Goal: Task Accomplishment & Management: Manage account settings

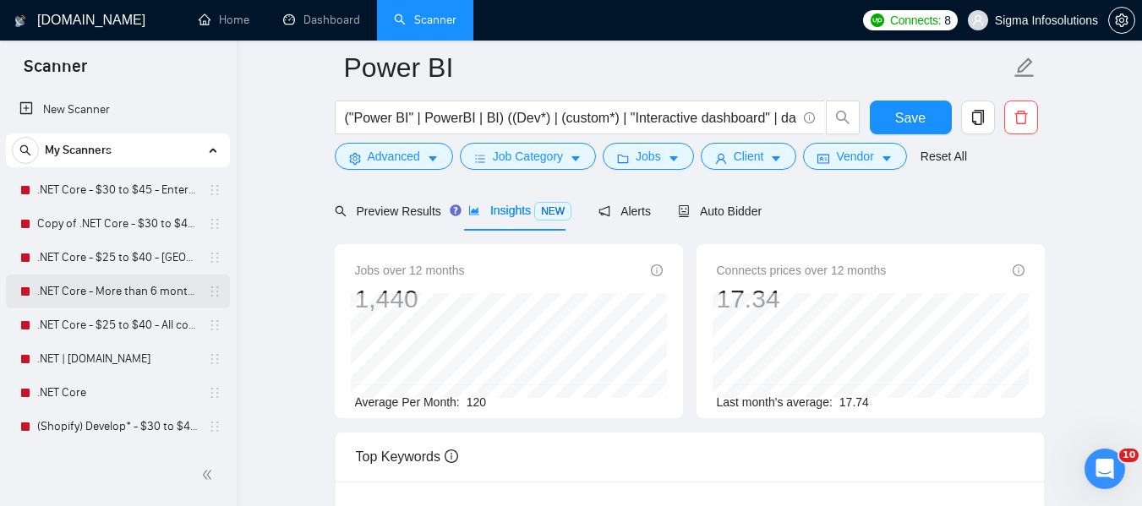
scroll to position [338, 0]
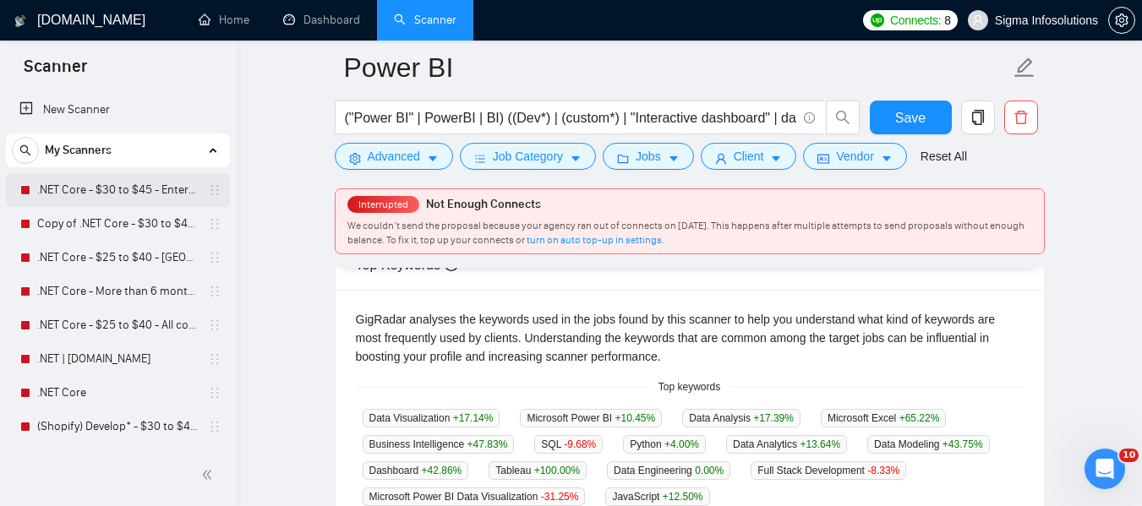
click at [85, 181] on link ".NET Core - $30 to $45 - Enterprise client - ROW" at bounding box center [117, 190] width 161 height 34
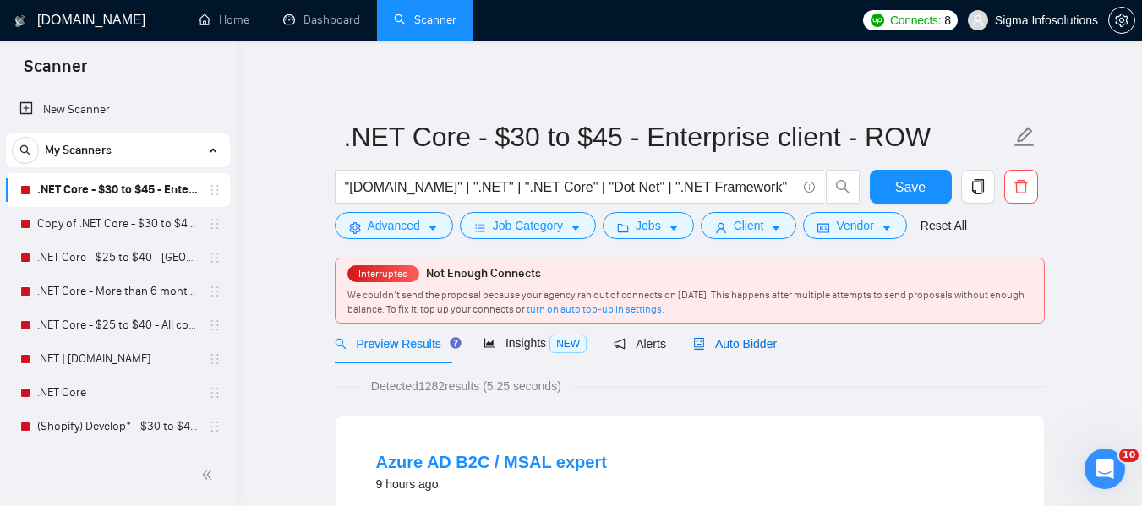
click at [709, 352] on div "Auto Bidder" at bounding box center [735, 344] width 84 height 19
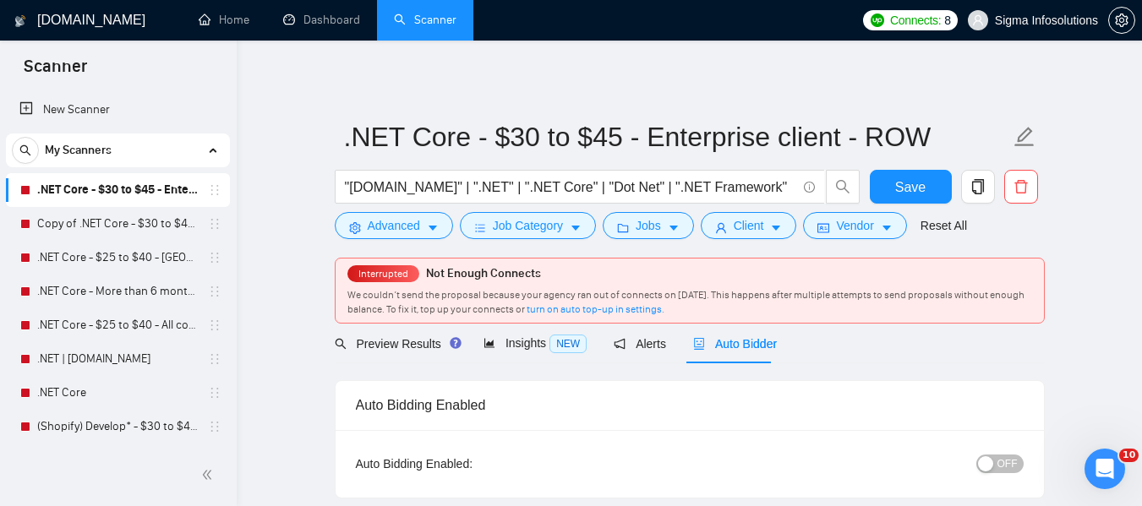
scroll to position [169, 0]
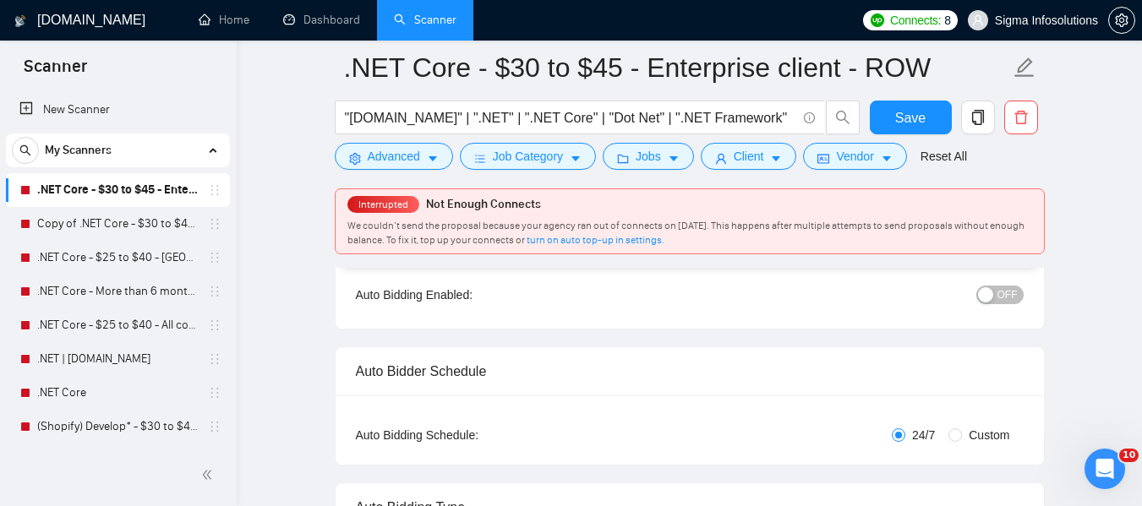
click at [1013, 295] on div "OFF" at bounding box center [912, 294] width 222 height 27
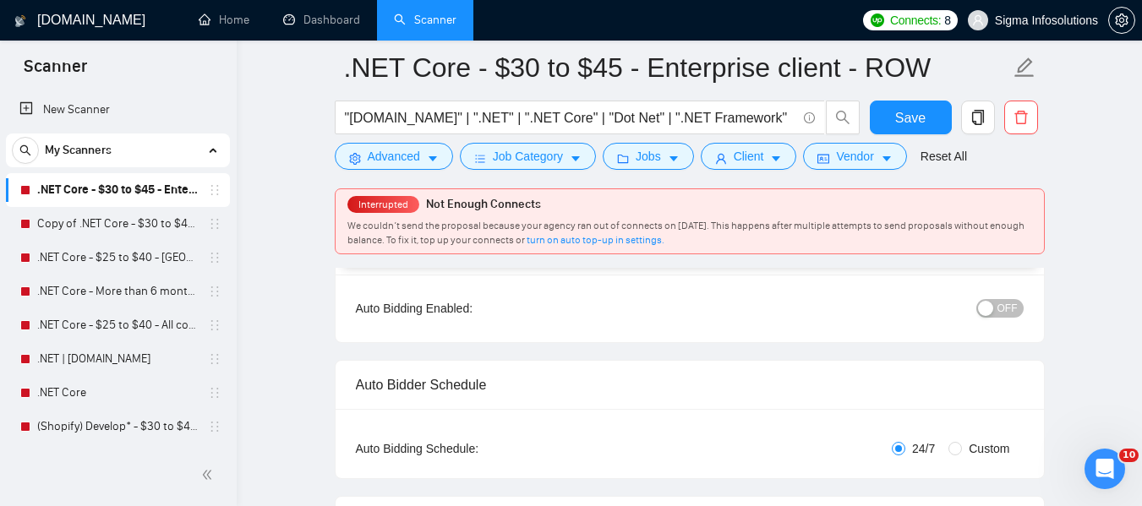
click at [993, 308] on div "button" at bounding box center [985, 308] width 15 height 15
click at [905, 110] on span "Save" at bounding box center [910, 117] width 30 height 21
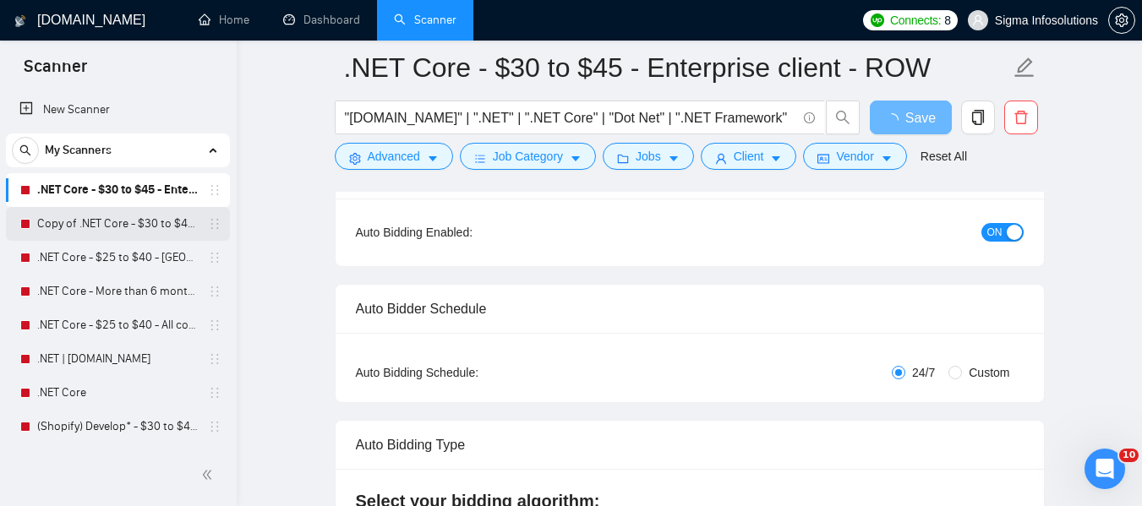
click at [77, 220] on link "Copy of .NET Core - $30 to $45 - Enterprise client - ROW" at bounding box center [117, 224] width 161 height 34
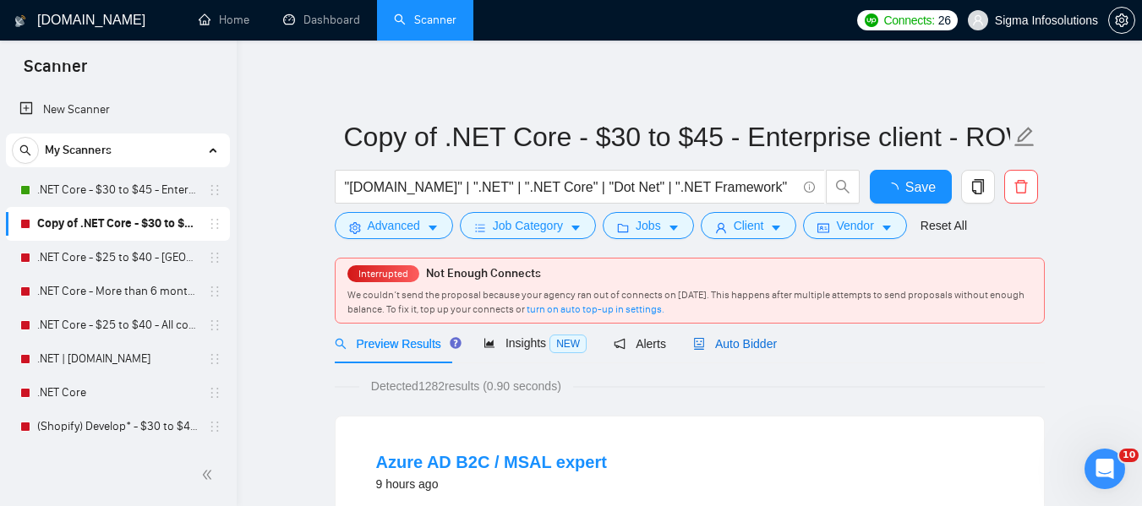
click at [739, 346] on span "Auto Bidder" at bounding box center [735, 344] width 84 height 14
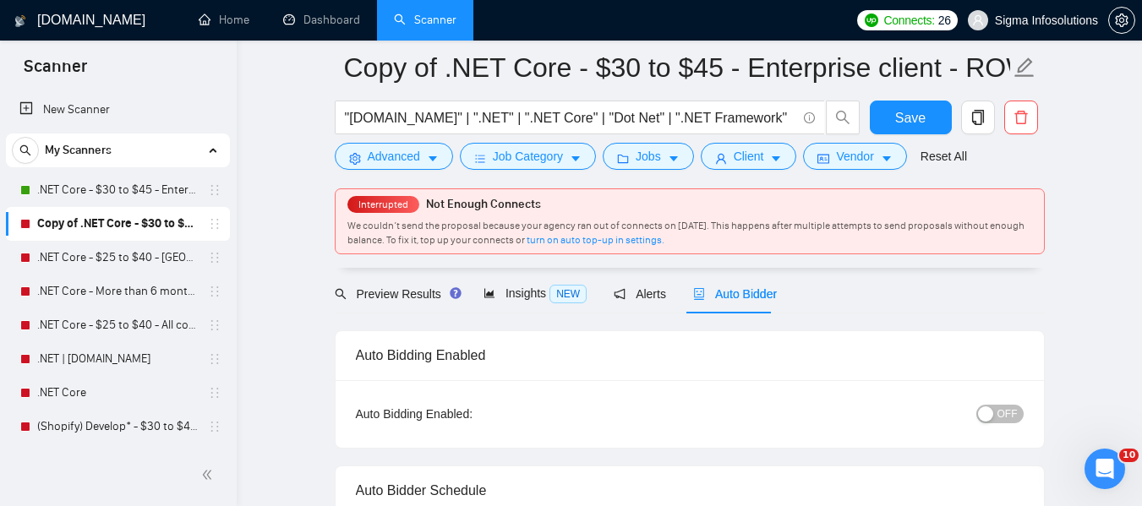
scroll to position [169, 0]
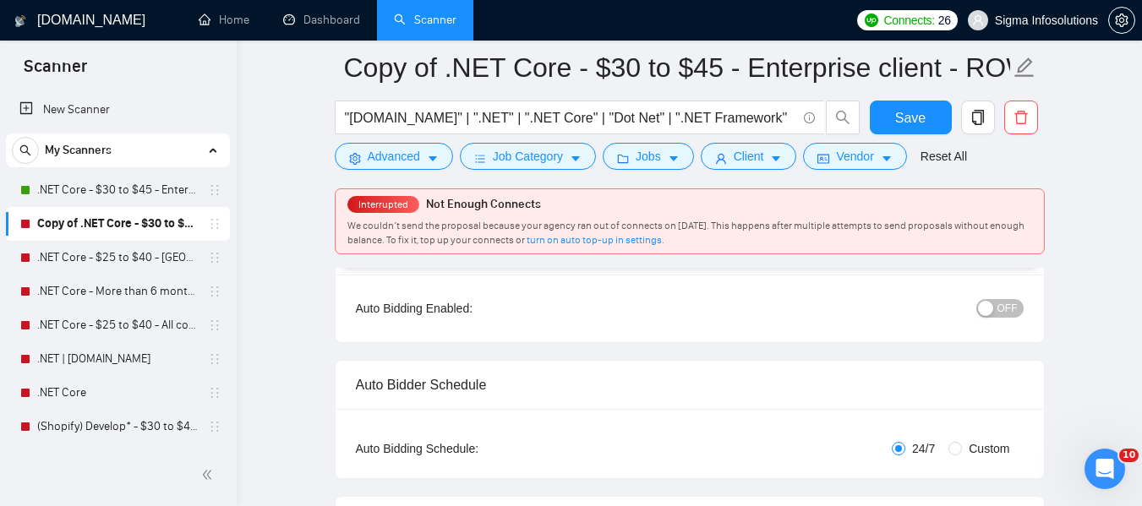
click at [992, 314] on div "button" at bounding box center [985, 308] width 15 height 15
click at [912, 117] on span "Save" at bounding box center [910, 117] width 30 height 21
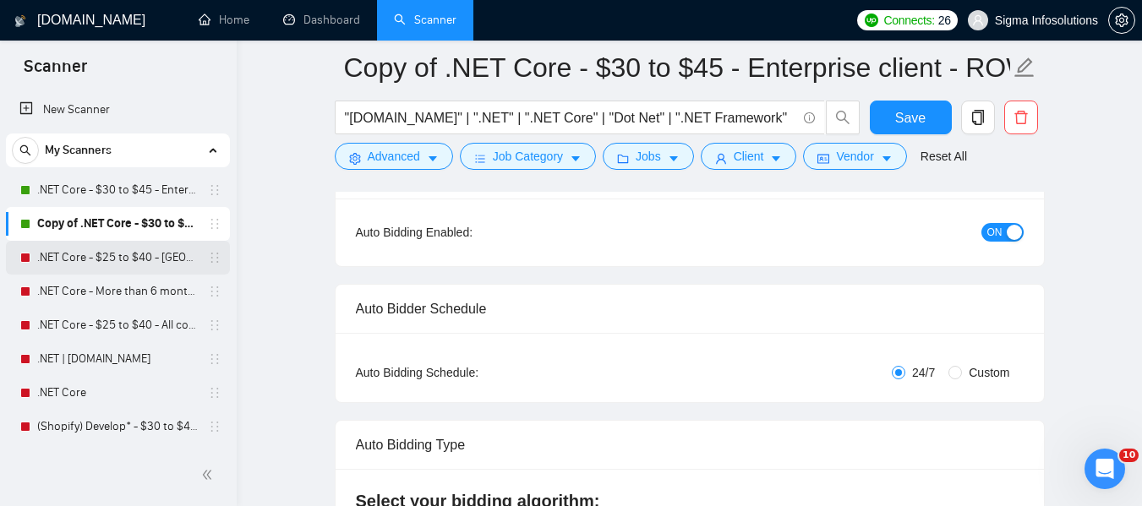
click at [91, 264] on link ".NET Core - $25 to $40 - [GEOGRAPHIC_DATA] and [GEOGRAPHIC_DATA]" at bounding box center [117, 258] width 161 height 34
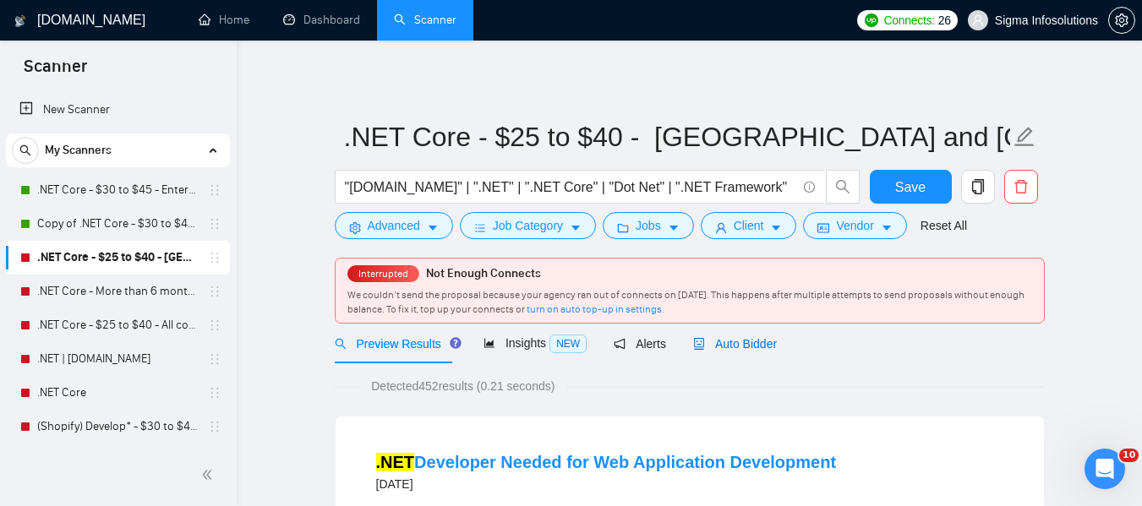
click at [730, 346] on span "Auto Bidder" at bounding box center [735, 344] width 84 height 14
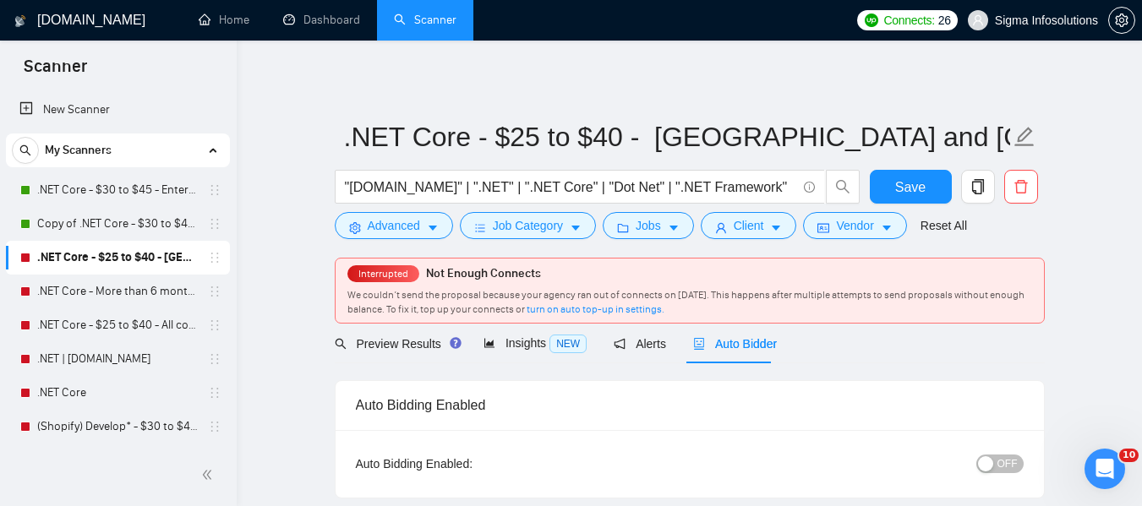
click at [1000, 459] on span "OFF" at bounding box center [1007, 464] width 20 height 19
click at [933, 182] on button "Save" at bounding box center [911, 187] width 82 height 34
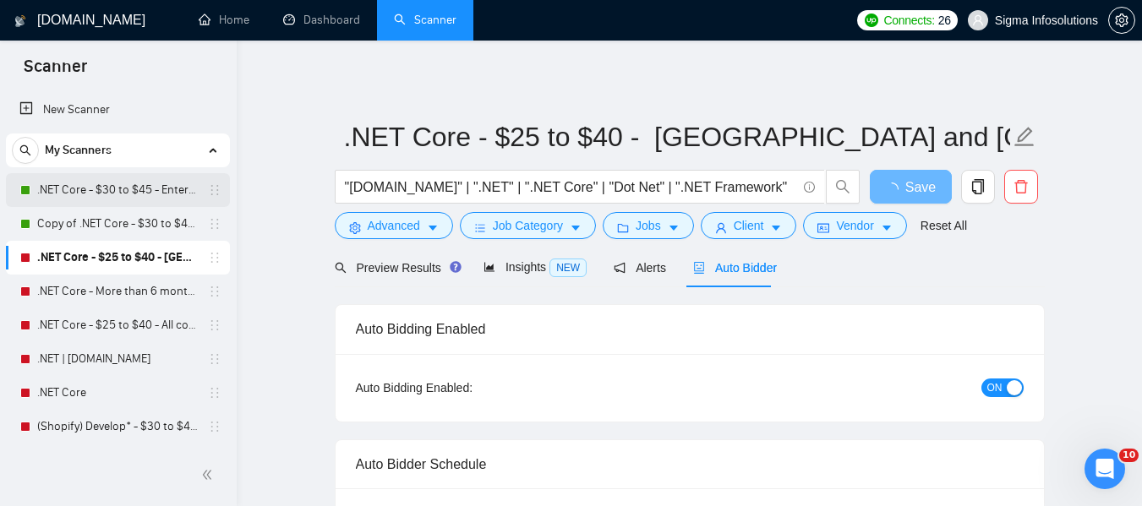
click at [88, 189] on link ".NET Core - $30 to $45 - Enterprise client - ROW" at bounding box center [117, 190] width 161 height 34
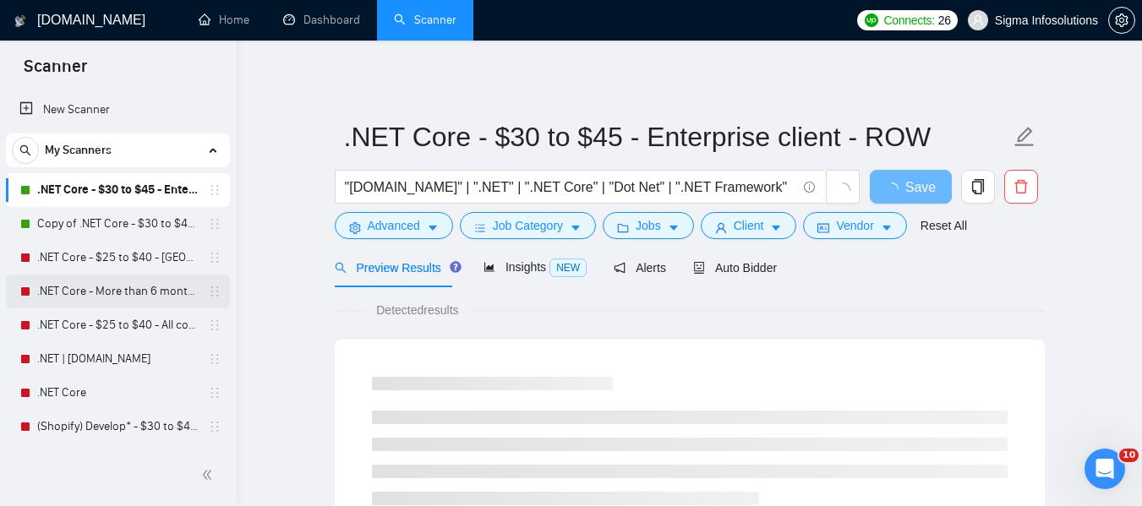
click at [66, 282] on link ".NET Core - More than 6 months of work" at bounding box center [117, 292] width 161 height 34
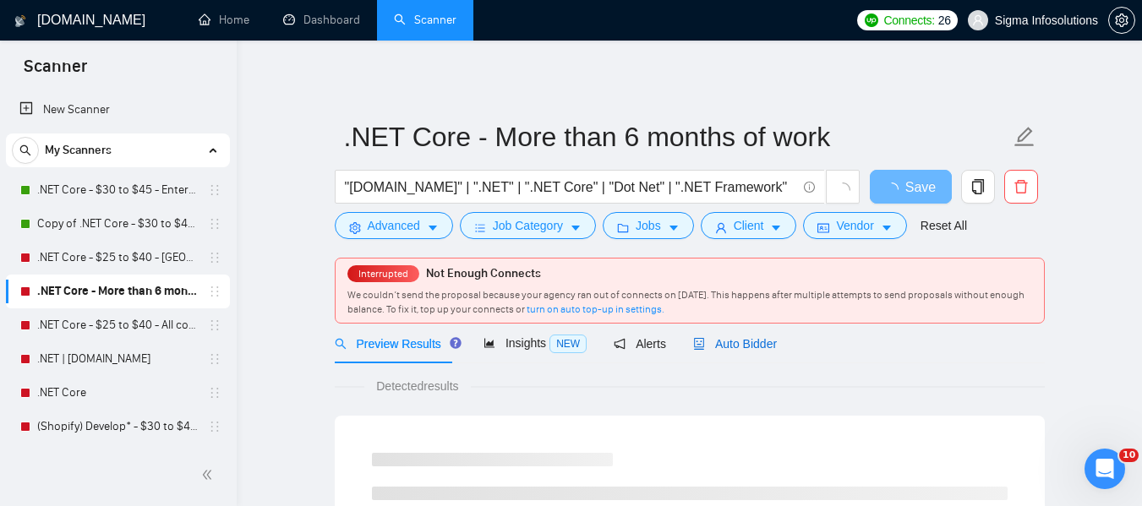
click at [731, 351] on span "Auto Bidder" at bounding box center [735, 344] width 84 height 14
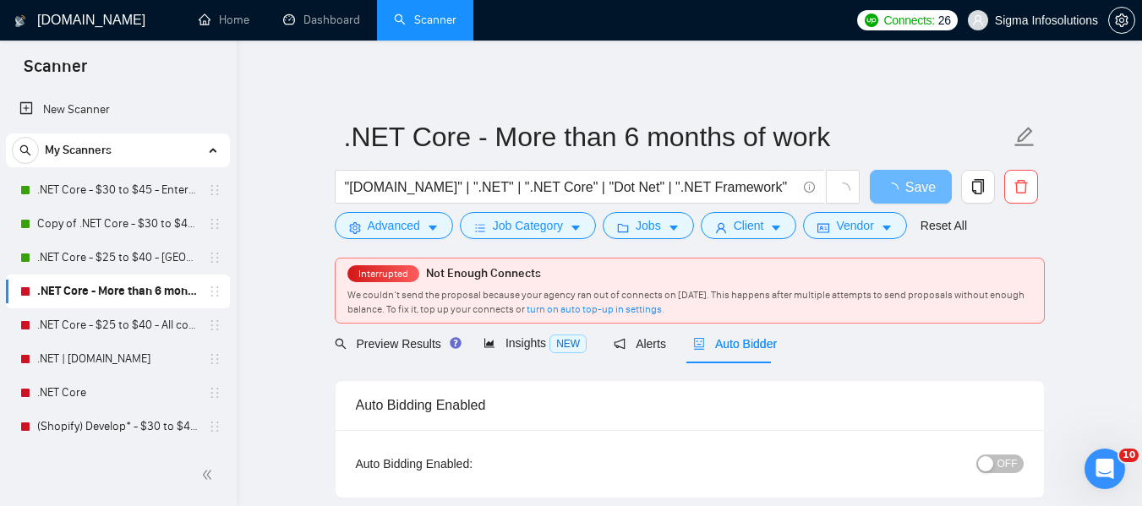
radio input "false"
radio input "true"
click at [1003, 457] on span "OFF" at bounding box center [1007, 464] width 20 height 19
click at [933, 190] on button "Save" at bounding box center [911, 187] width 82 height 34
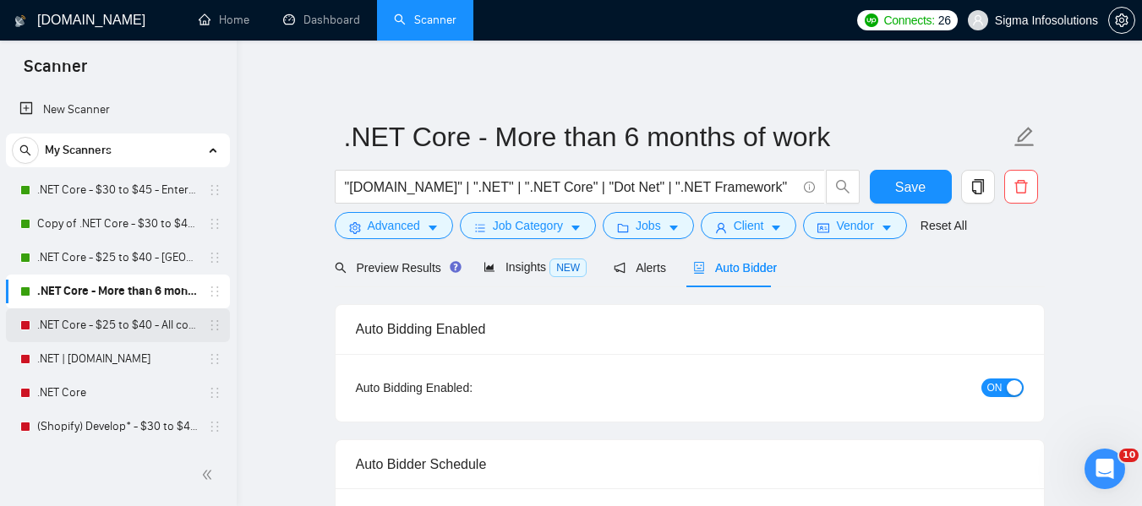
click at [131, 334] on link ".NET Core - $25 to $40 - All continents" at bounding box center [117, 326] width 161 height 34
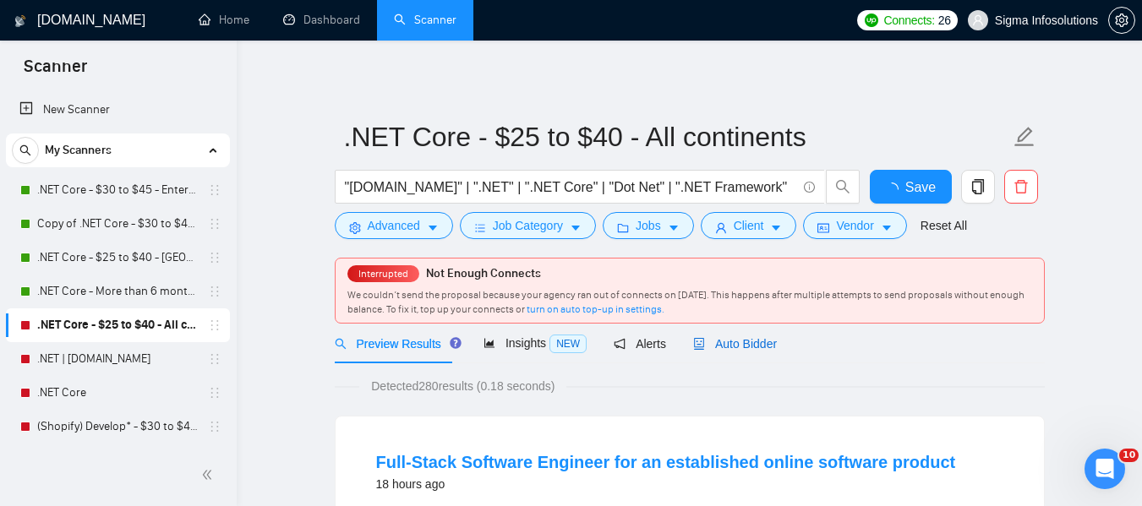
click at [749, 344] on span "Auto Bidder" at bounding box center [735, 344] width 84 height 14
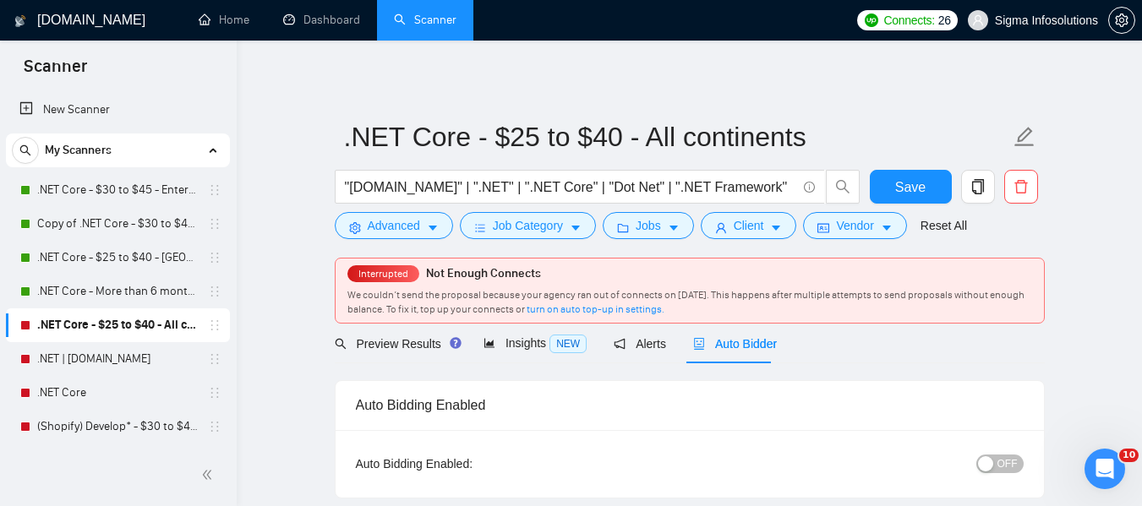
click at [1005, 468] on span "OFF" at bounding box center [1007, 464] width 20 height 19
click at [918, 188] on span "Save" at bounding box center [910, 187] width 30 height 21
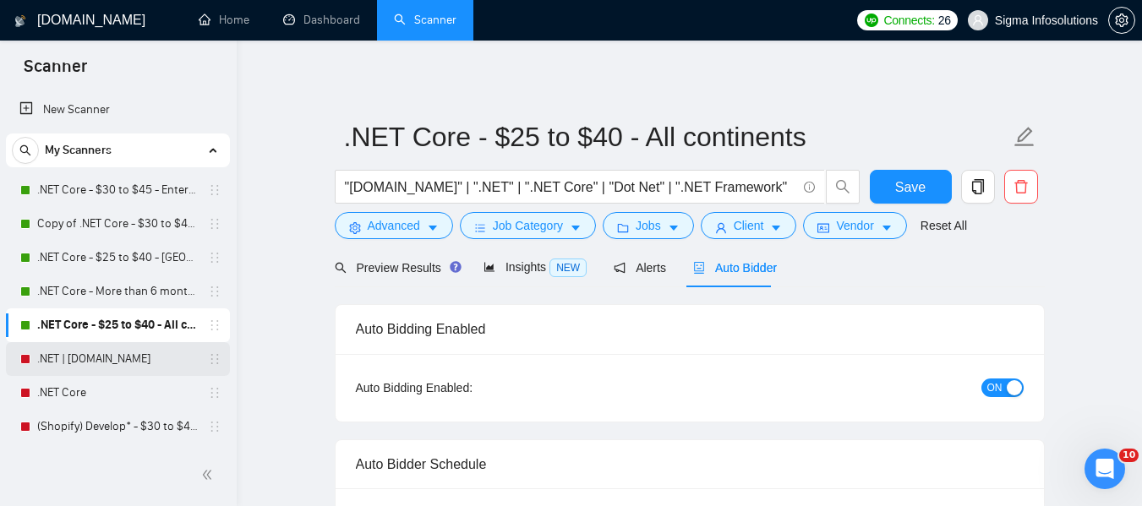
click at [90, 358] on link ".NET | [DOMAIN_NAME]" at bounding box center [117, 359] width 161 height 34
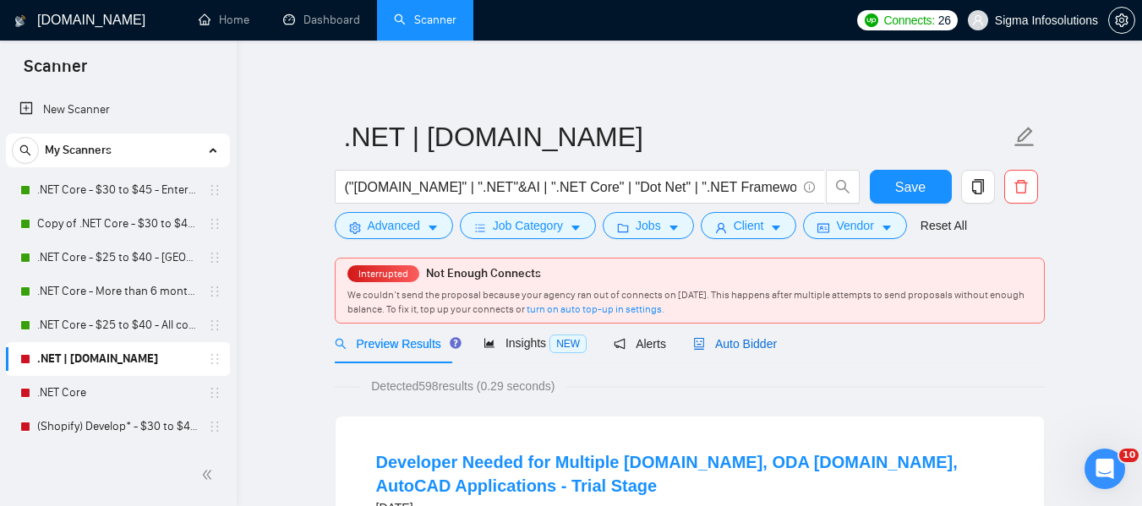
click at [729, 344] on span "Auto Bidder" at bounding box center [735, 344] width 84 height 14
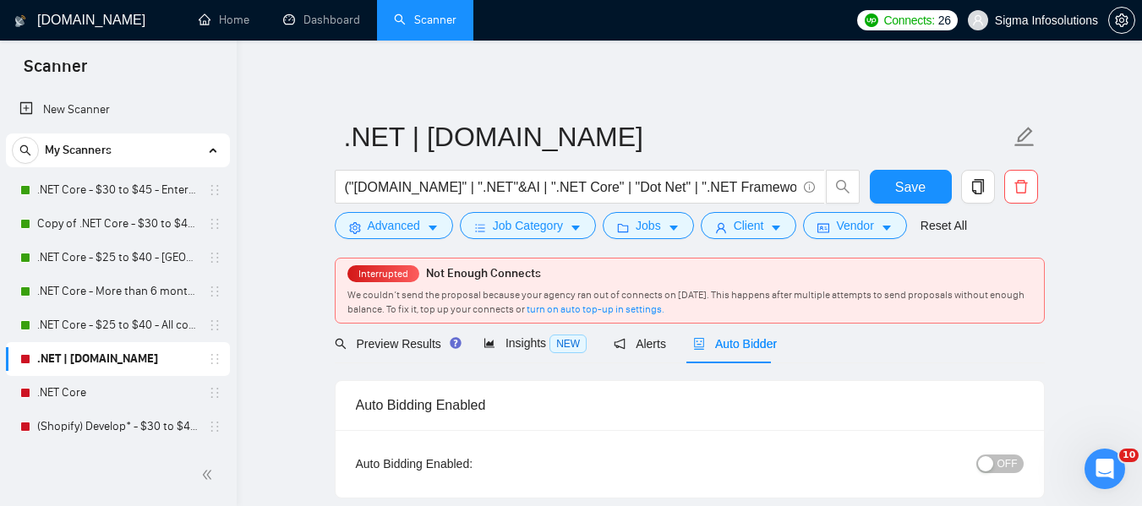
click at [962, 454] on div "OFF" at bounding box center [912, 463] width 222 height 19
click at [1014, 464] on span "OFF" at bounding box center [1007, 464] width 20 height 19
click at [884, 189] on button "Save" at bounding box center [911, 187] width 82 height 34
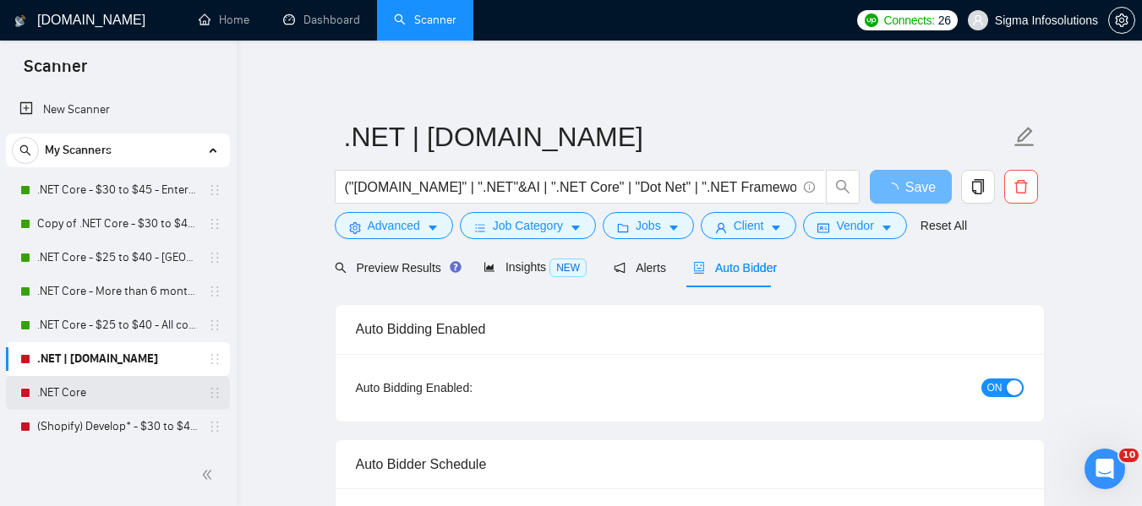
click at [86, 391] on link ".NET Core" at bounding box center [117, 393] width 161 height 34
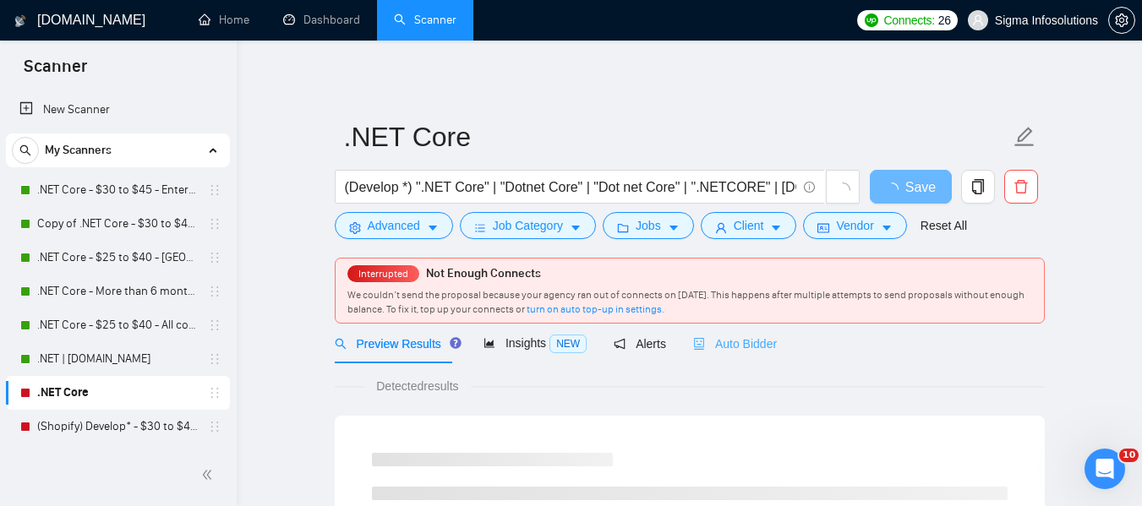
click at [750, 353] on div "Auto Bidder" at bounding box center [735, 344] width 84 height 40
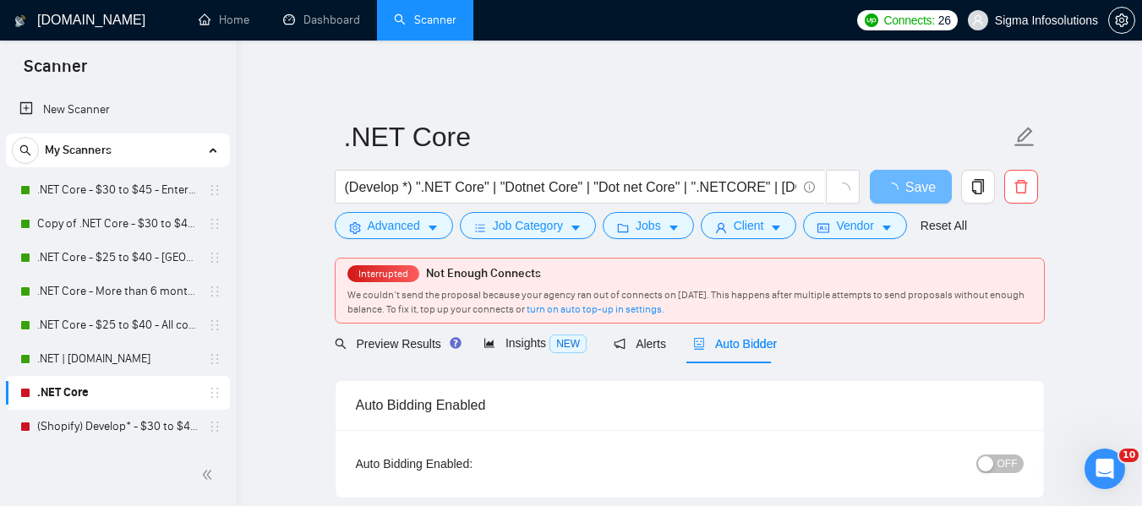
click at [1015, 467] on span "OFF" at bounding box center [1007, 464] width 20 height 19
click at [893, 189] on button "Save" at bounding box center [911, 187] width 82 height 34
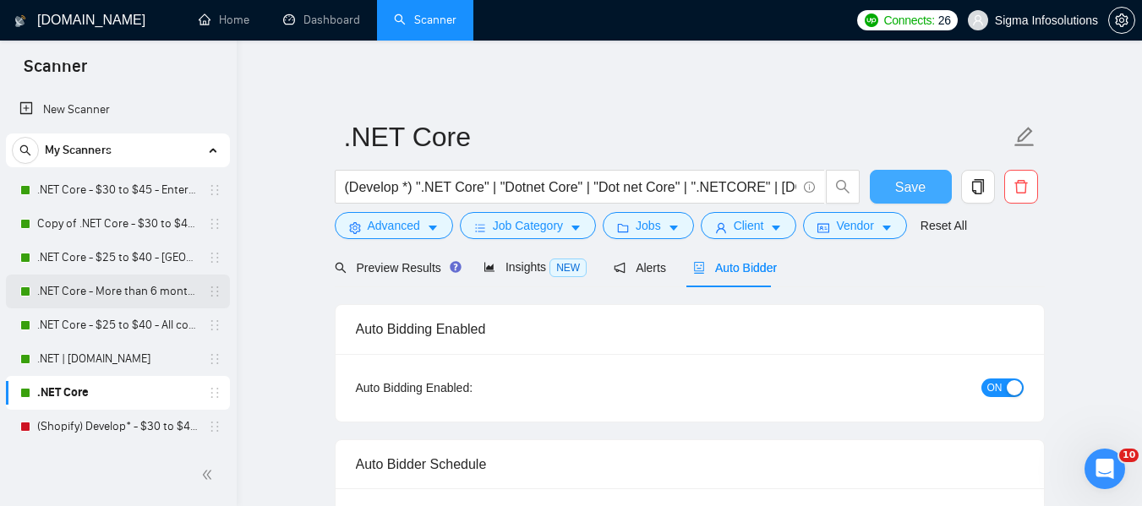
scroll to position [169, 0]
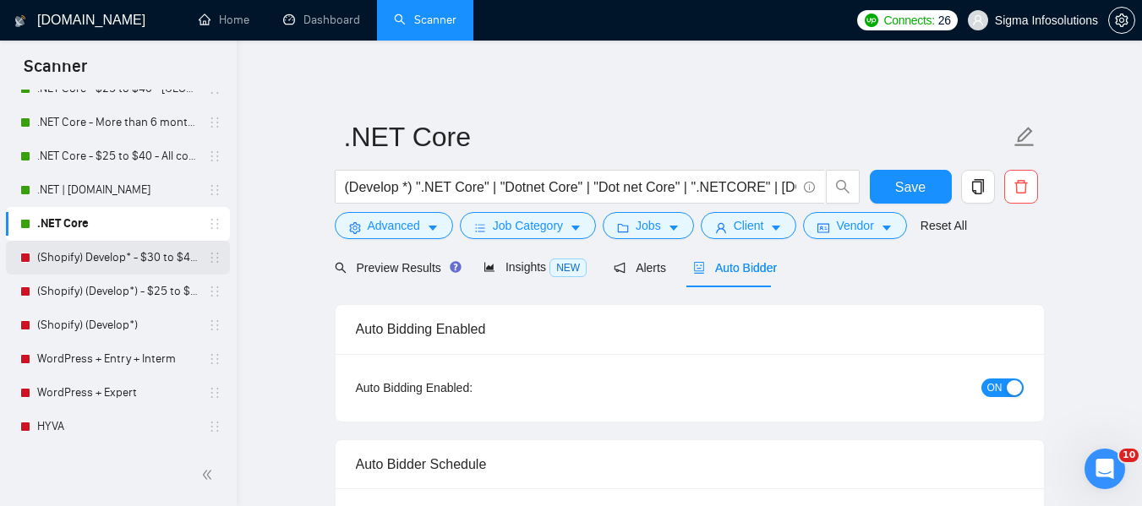
click at [90, 267] on link "(Shopify) Develop* - $30 to $45 Enterprise" at bounding box center [117, 258] width 161 height 34
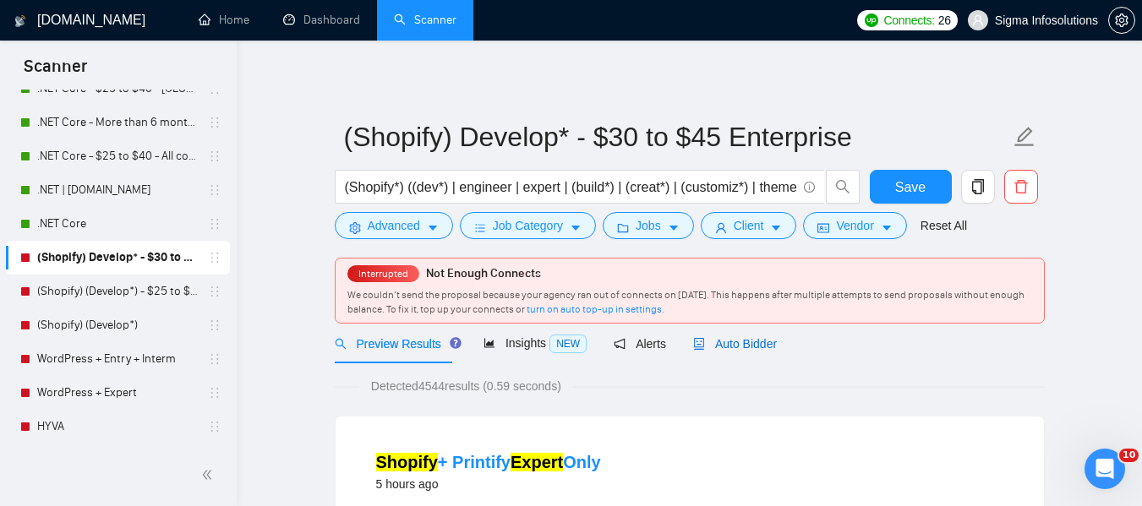
click at [730, 339] on span "Auto Bidder" at bounding box center [735, 344] width 84 height 14
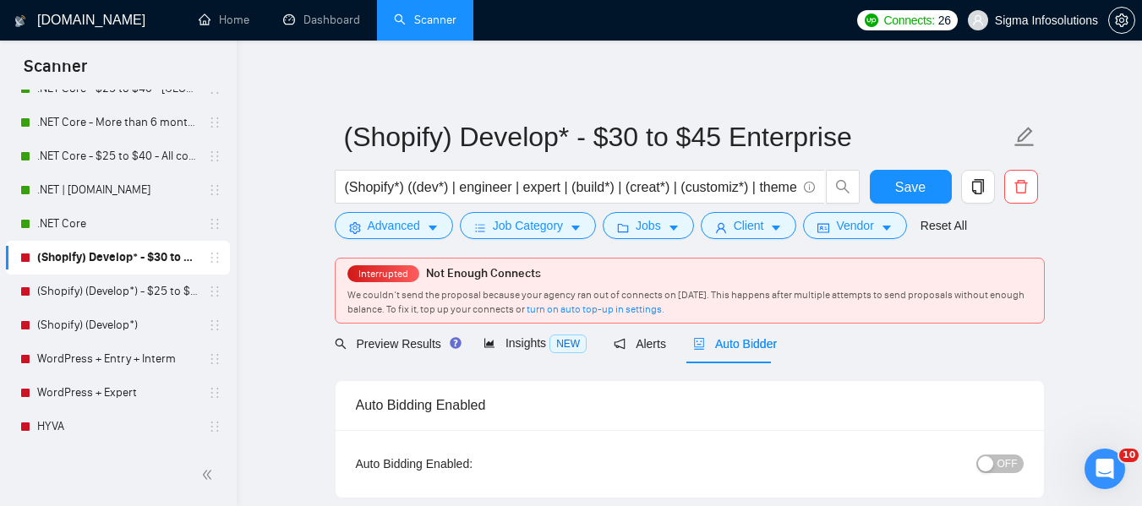
click at [1006, 460] on span "OFF" at bounding box center [1007, 464] width 20 height 19
click at [910, 185] on span "Save" at bounding box center [910, 187] width 30 height 21
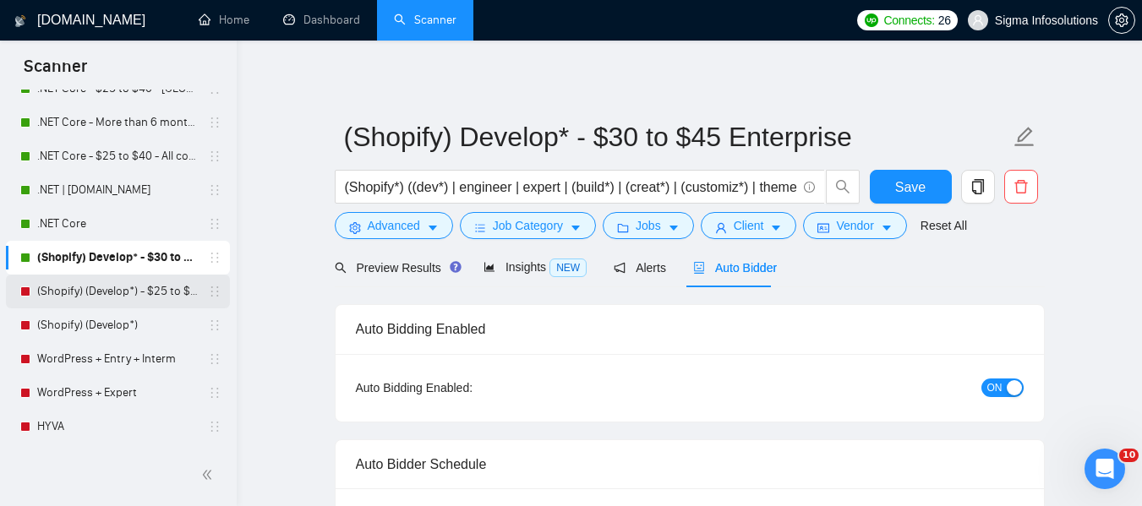
click at [104, 290] on link "(Shopify) (Develop*) - $25 to $40 - [GEOGRAPHIC_DATA] and Ocenia" at bounding box center [117, 292] width 161 height 34
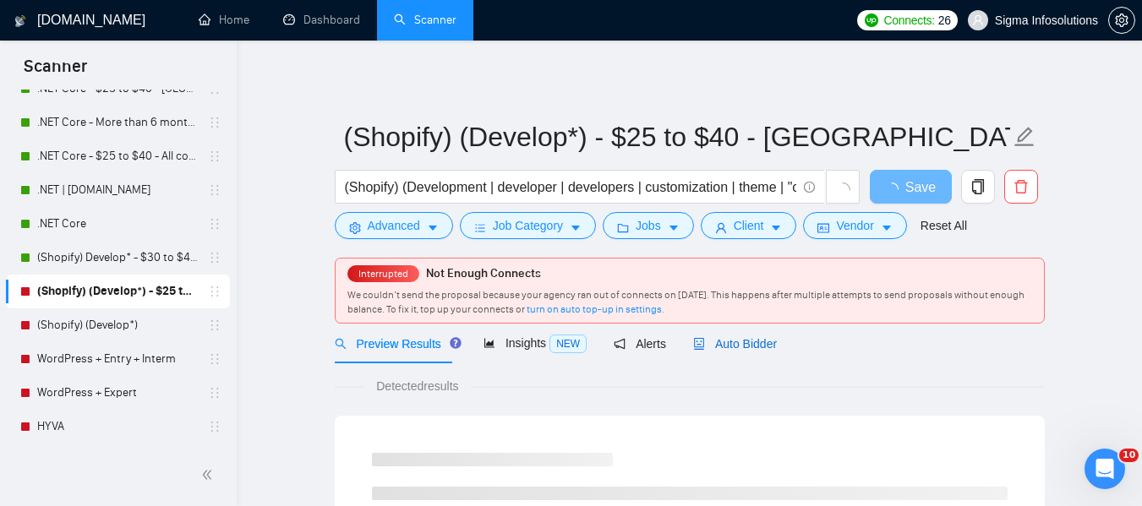
click at [710, 339] on span "Auto Bidder" at bounding box center [735, 344] width 84 height 14
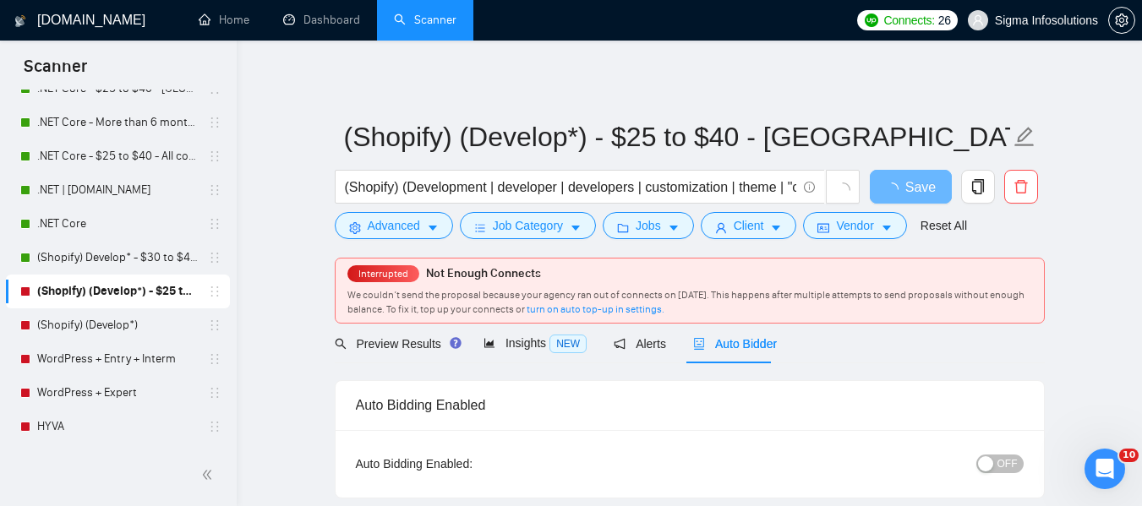
click at [1007, 458] on span "OFF" at bounding box center [1007, 464] width 20 height 19
click at [932, 187] on button "Save" at bounding box center [911, 187] width 82 height 34
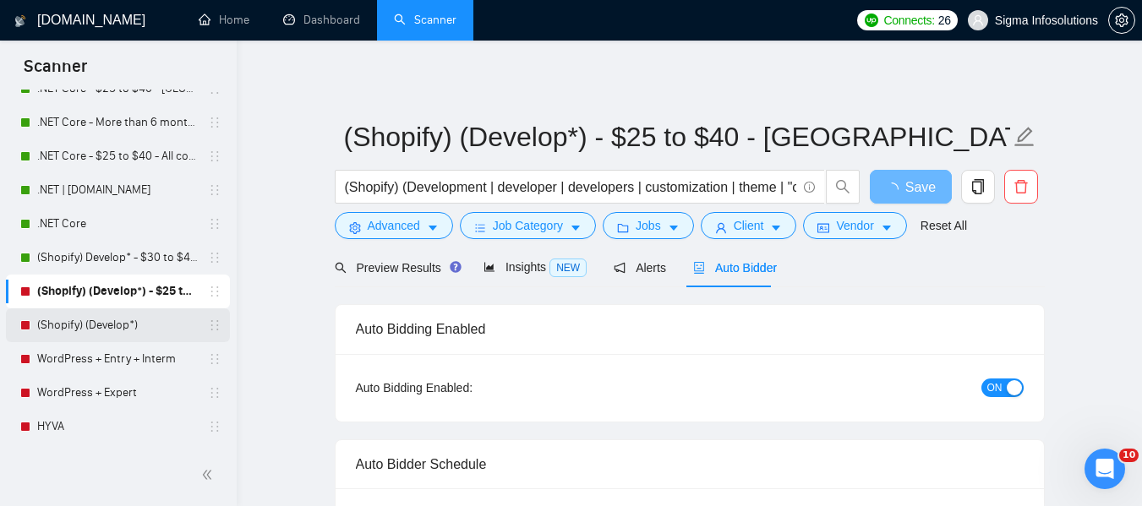
click at [102, 324] on link "(Shopify) (Develop*)" at bounding box center [117, 326] width 161 height 34
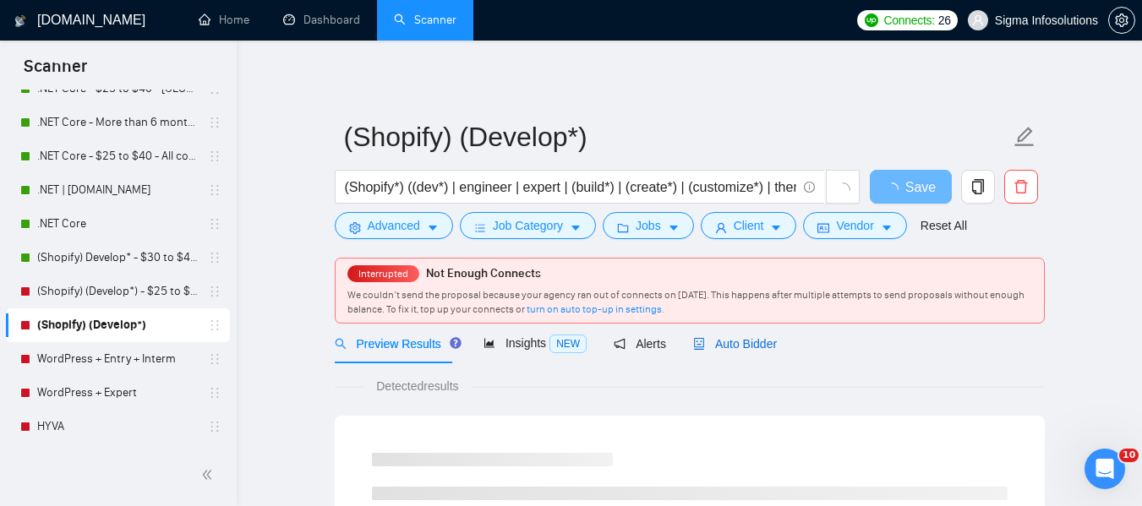
click at [728, 347] on span "Auto Bidder" at bounding box center [735, 344] width 84 height 14
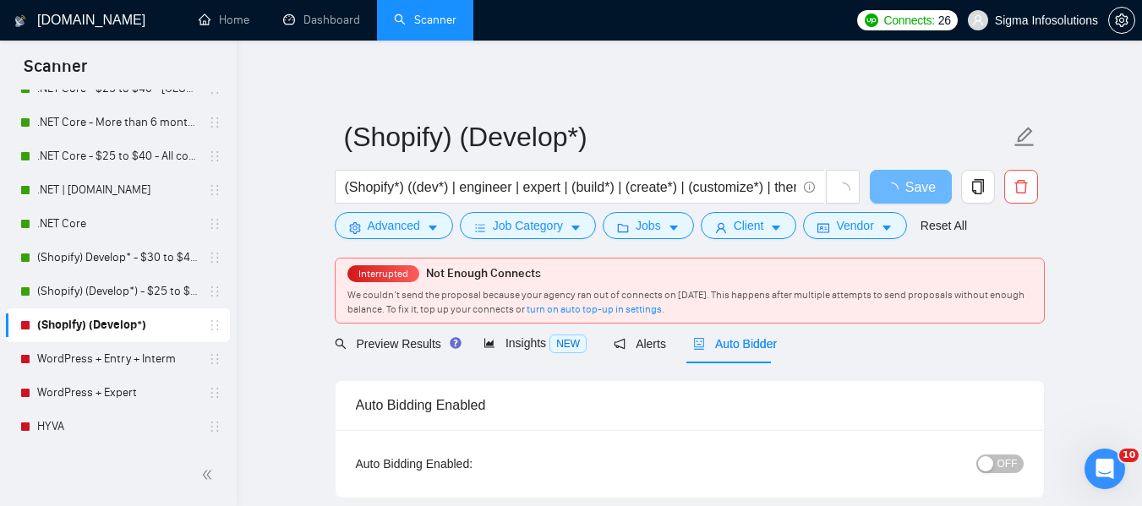
click at [999, 468] on span "OFF" at bounding box center [1007, 464] width 20 height 19
click at [924, 192] on span "Save" at bounding box center [910, 187] width 30 height 21
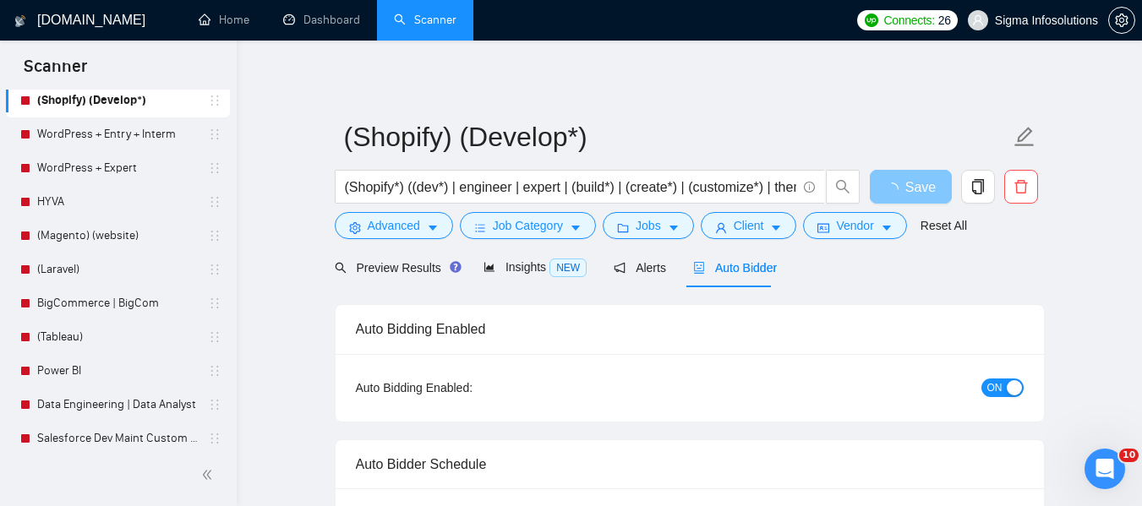
scroll to position [423, 0]
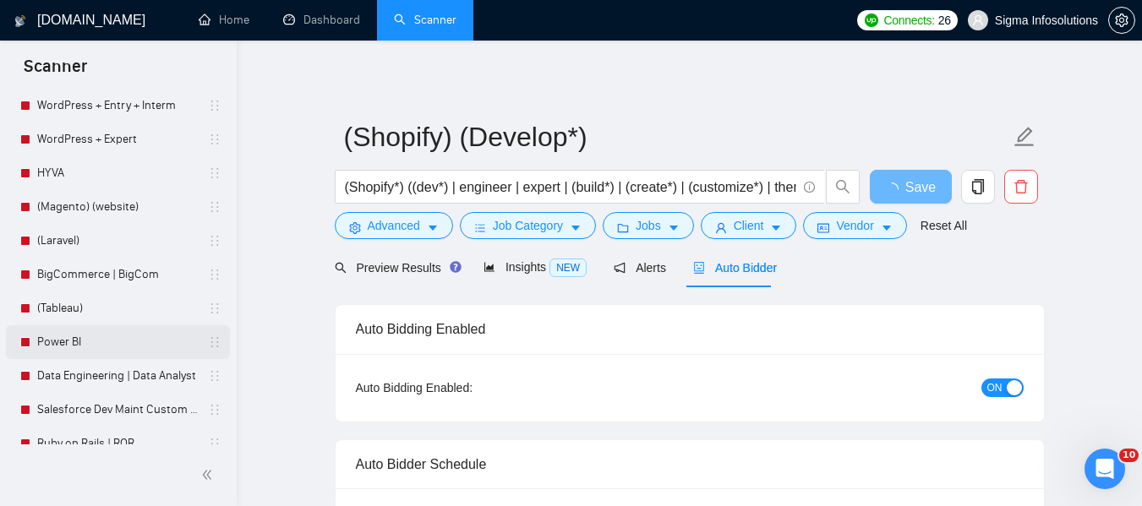
click at [68, 334] on link "Power BI" at bounding box center [117, 342] width 161 height 34
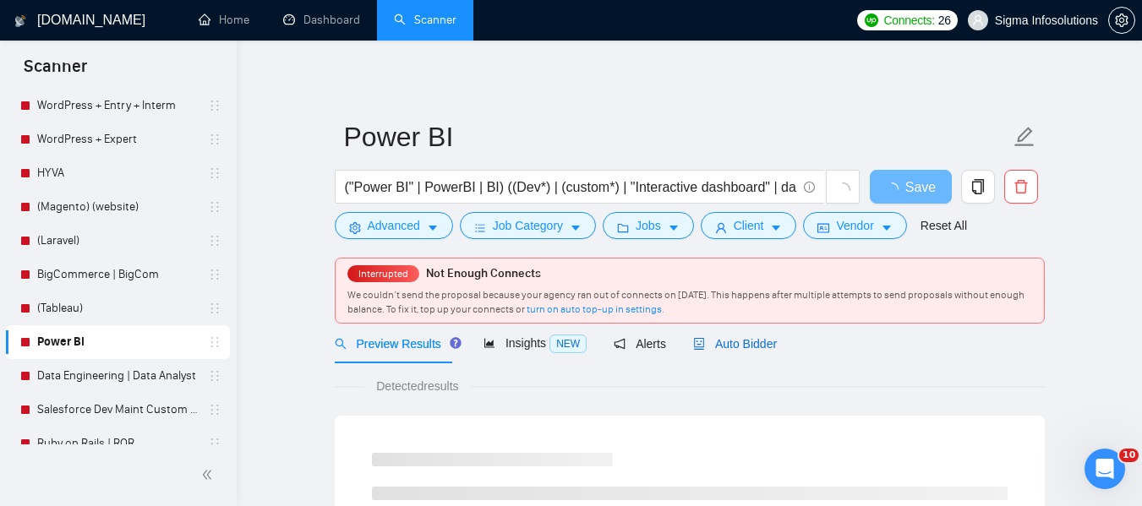
click at [751, 337] on span "Auto Bidder" at bounding box center [735, 344] width 84 height 14
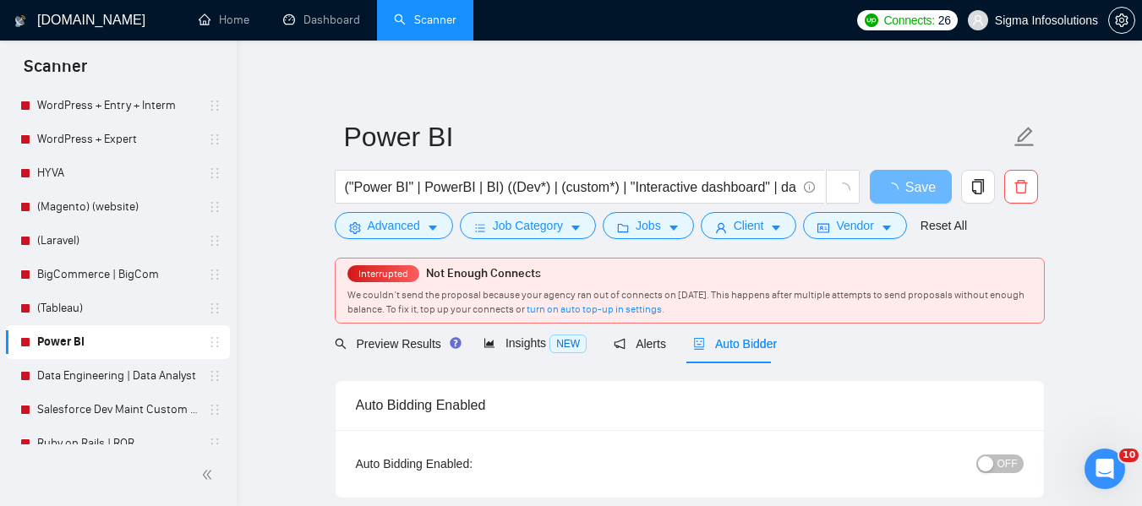
radio input "false"
radio input "true"
click at [1004, 467] on span "OFF" at bounding box center [1007, 464] width 20 height 19
click at [926, 188] on button "Save" at bounding box center [911, 187] width 82 height 34
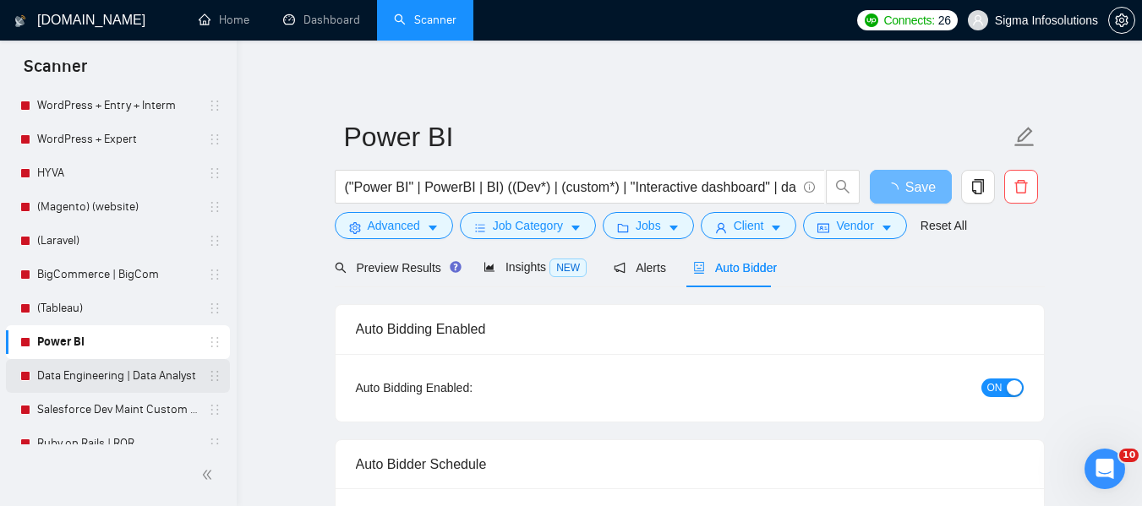
click at [89, 380] on link "Data Engineering | Data Analyst" at bounding box center [117, 376] width 161 height 34
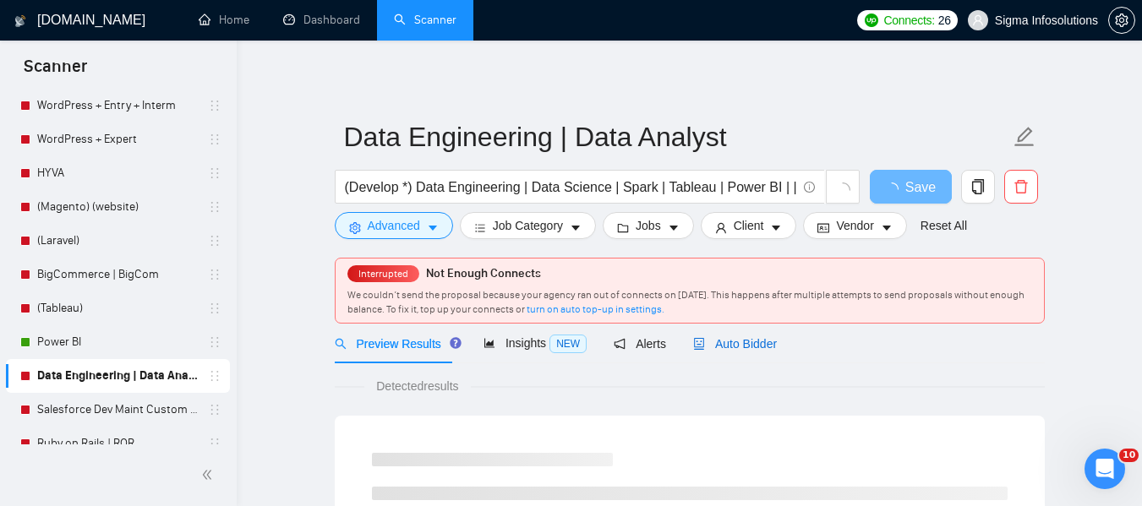
click at [710, 348] on span "Auto Bidder" at bounding box center [735, 344] width 84 height 14
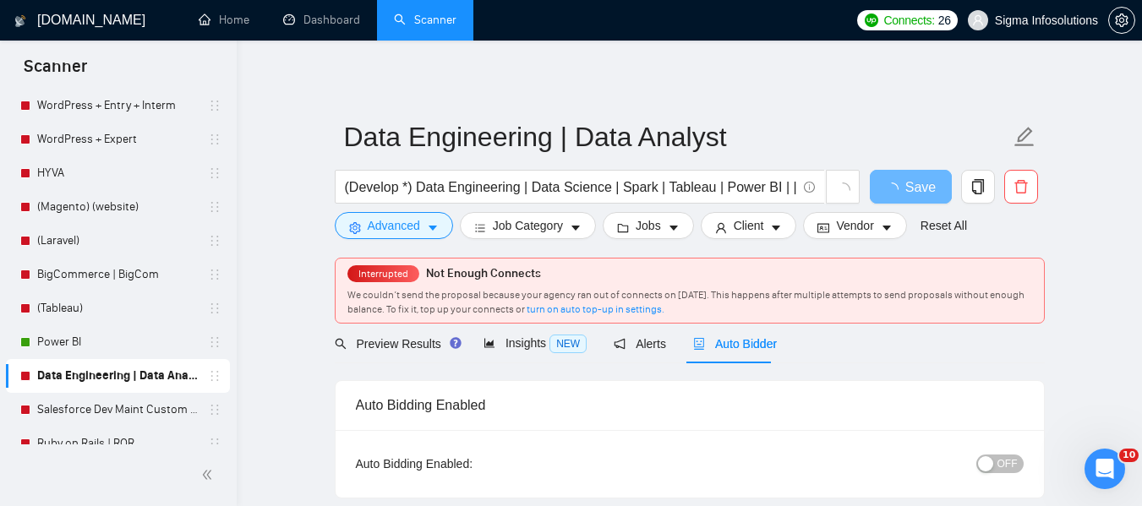
radio input "false"
radio input "true"
click at [1011, 462] on span "OFF" at bounding box center [1007, 464] width 20 height 19
click at [927, 189] on button "Save" at bounding box center [911, 187] width 82 height 34
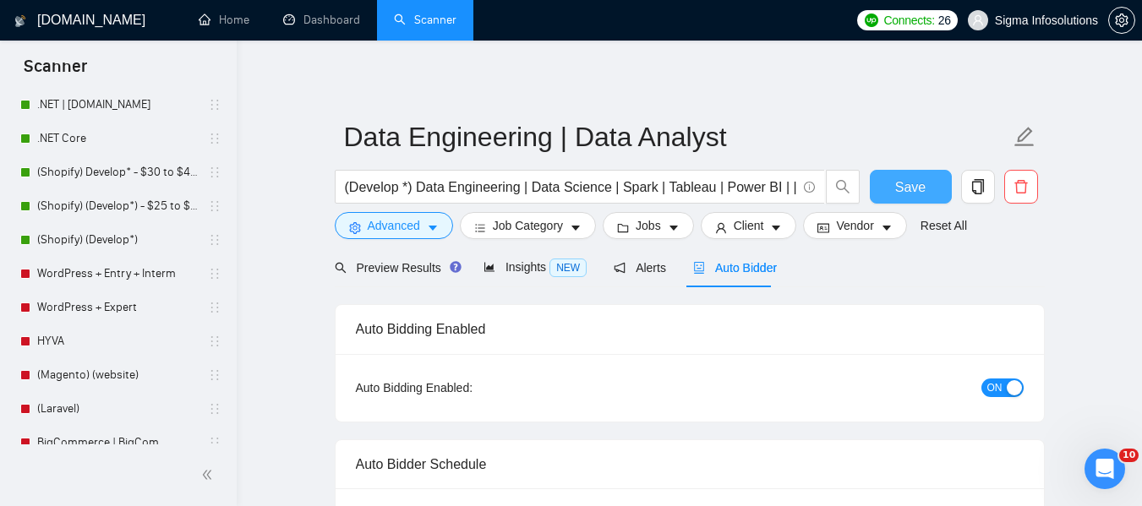
scroll to position [254, 0]
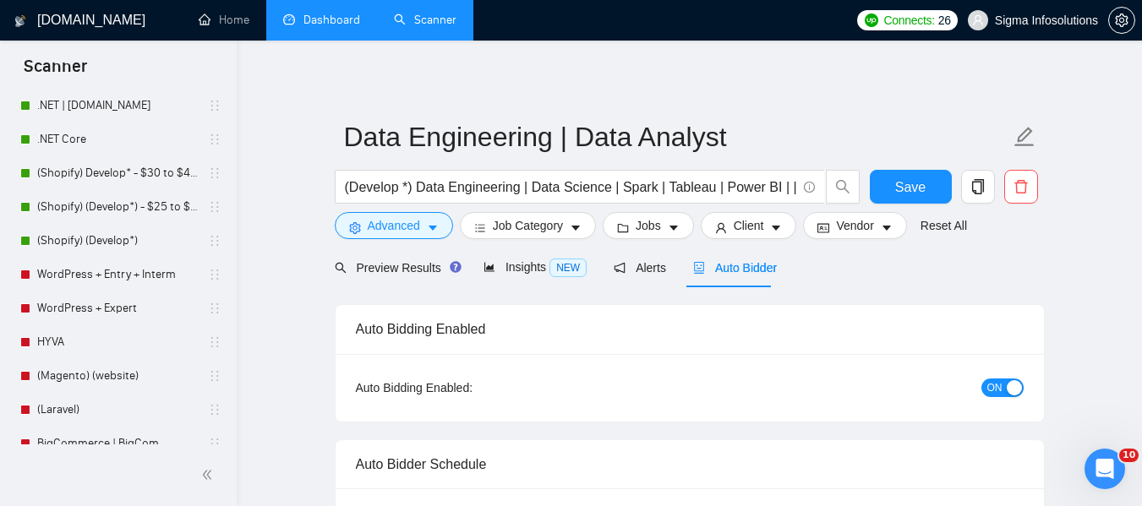
click at [314, 13] on link "Dashboard" at bounding box center [321, 20] width 77 height 14
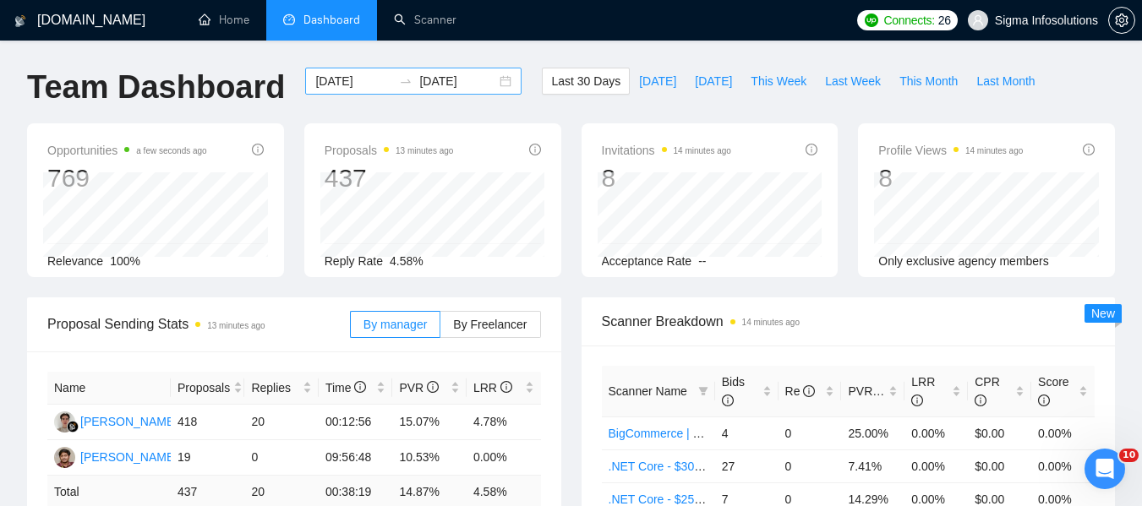
click at [341, 77] on input "[DATE]" at bounding box center [353, 81] width 77 height 19
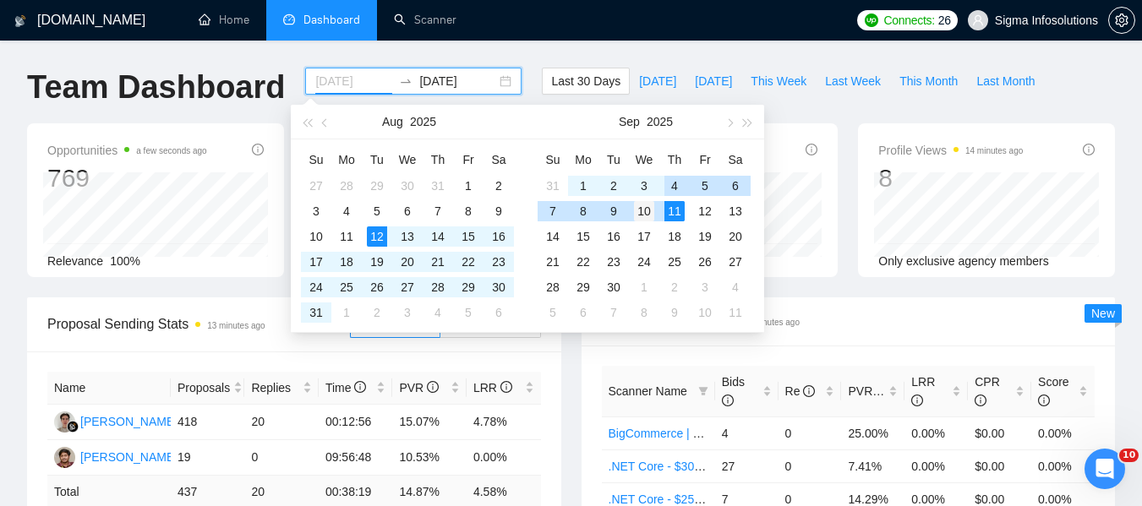
type input "[DATE]"
click at [642, 210] on div "10" at bounding box center [644, 211] width 20 height 20
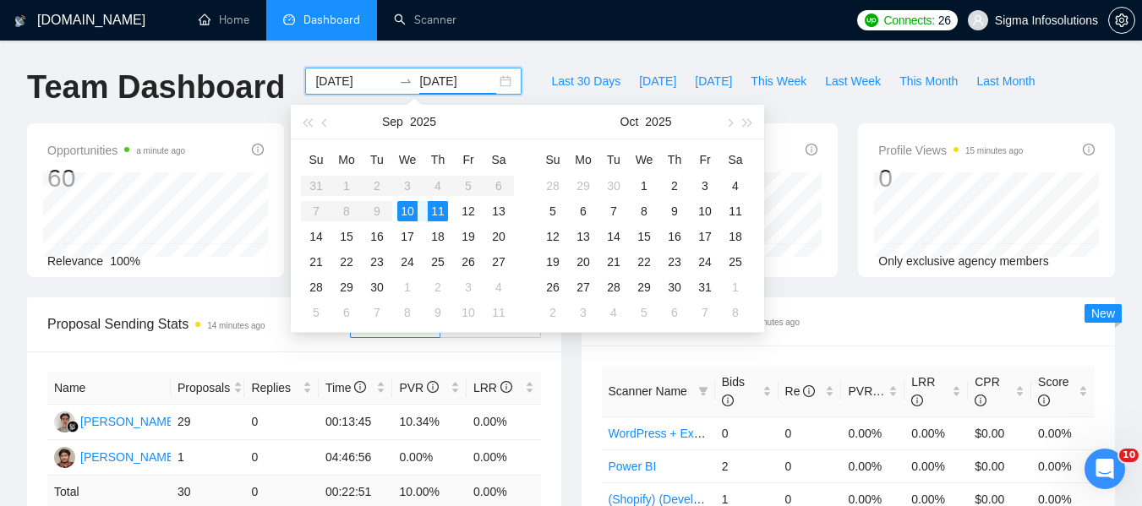
type input "[DATE]"
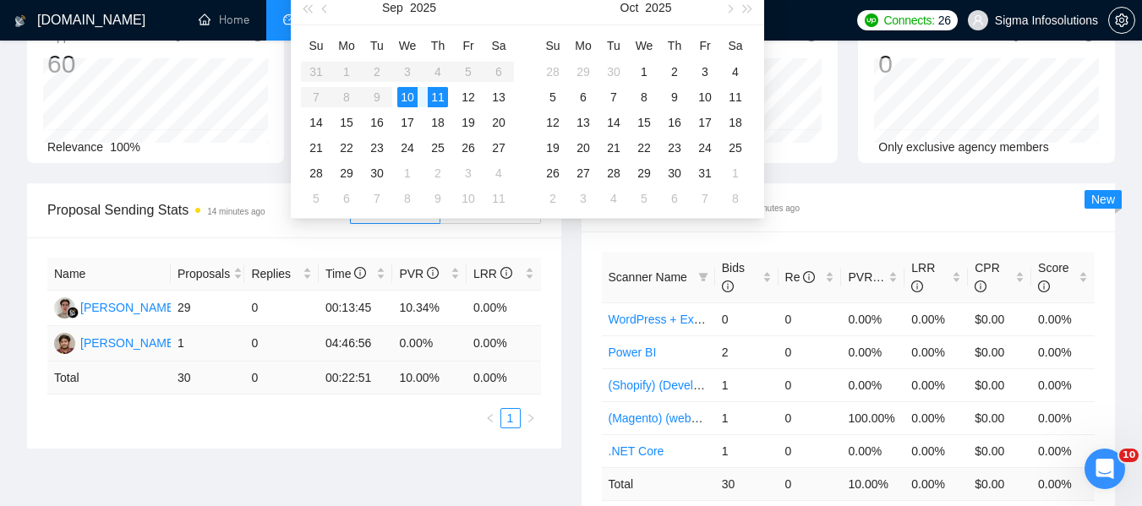
scroll to position [254, 0]
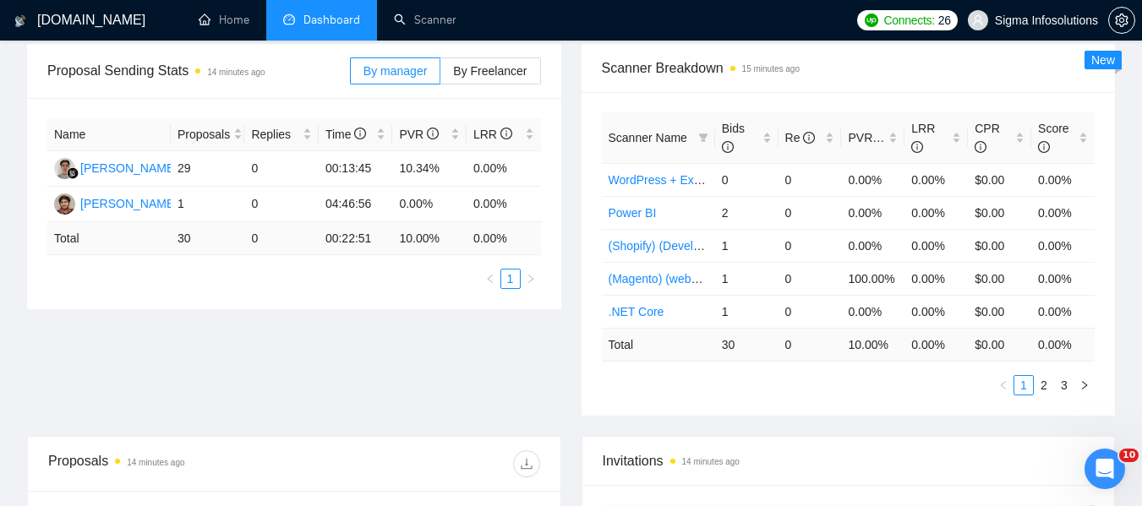
click at [510, 366] on div "Proposal Sending Stats 14 minutes ago By manager By Freelancer Name Proposals R…" at bounding box center [571, 240] width 1108 height 392
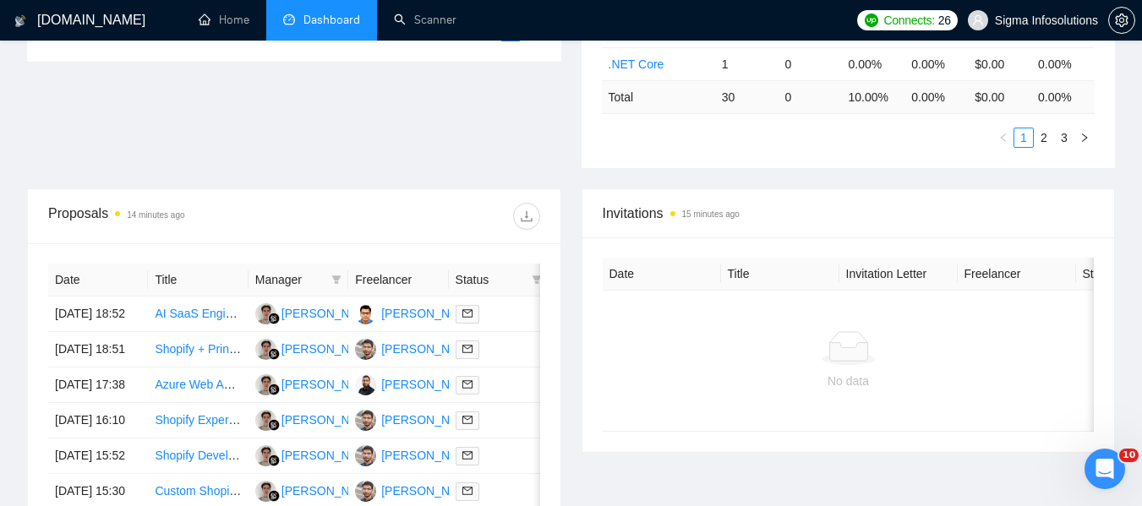
scroll to position [507, 0]
